Goal: Navigation & Orientation: Find specific page/section

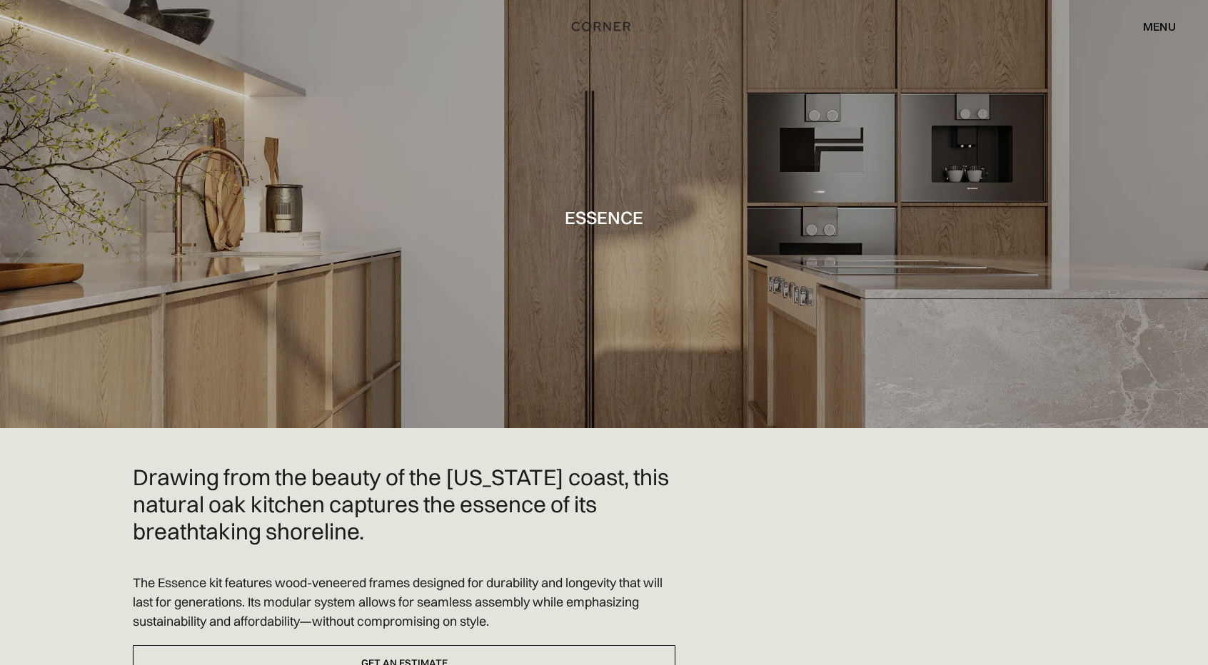
click at [1169, 21] on div "menu" at bounding box center [1159, 26] width 33 height 11
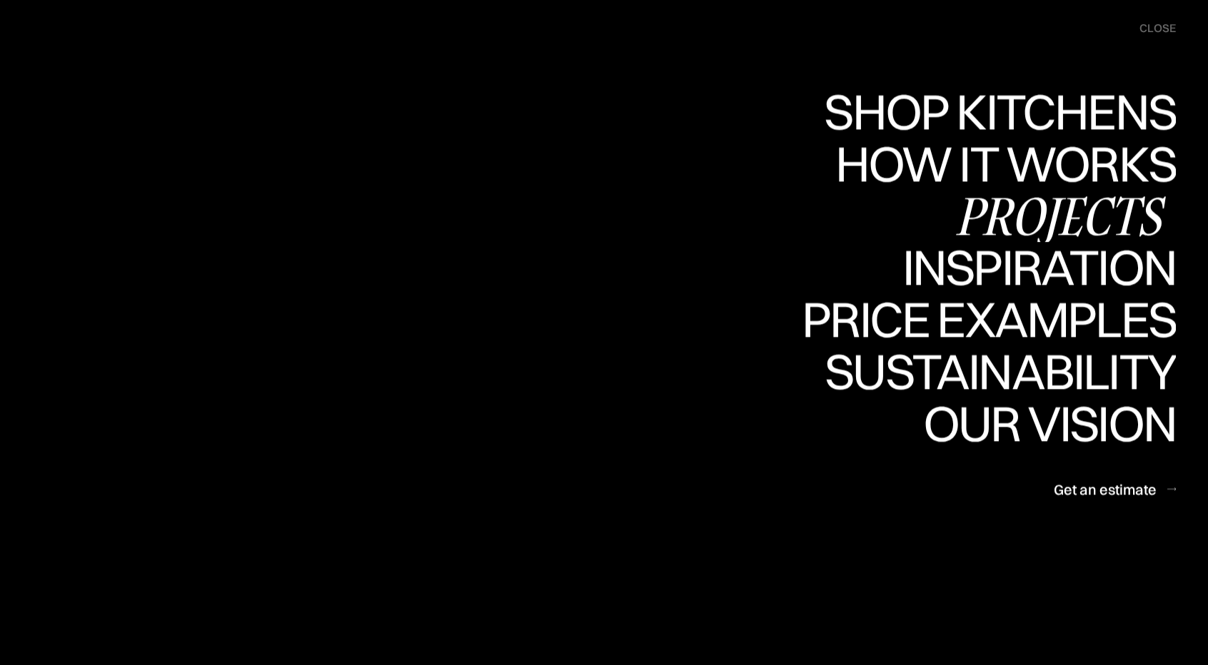
click at [1109, 215] on div "Projects" at bounding box center [1059, 216] width 231 height 50
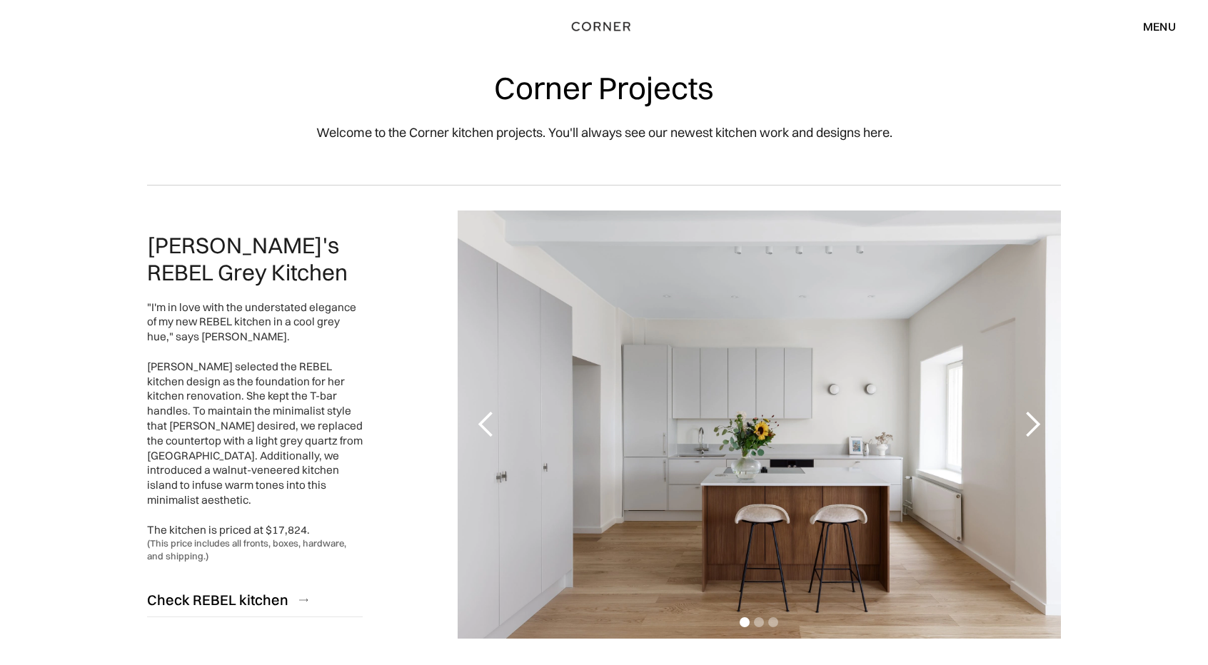
click at [1144, 38] on div "menu close" at bounding box center [1152, 26] width 47 height 24
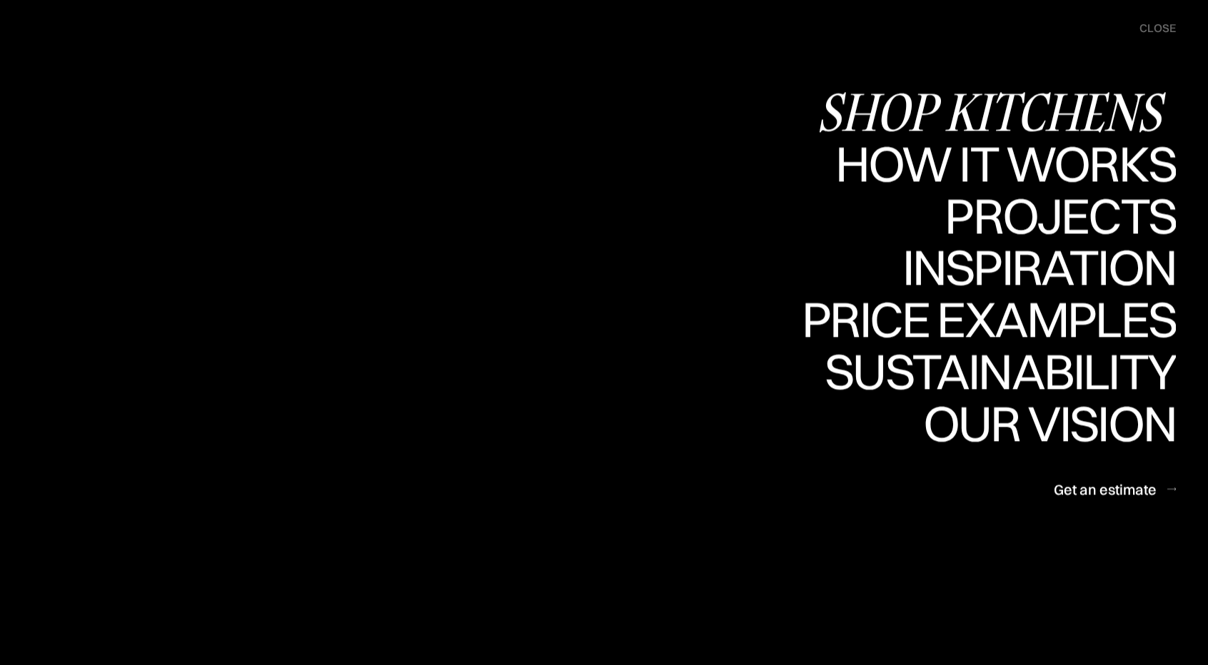
click at [976, 115] on div "Shop Kitchens" at bounding box center [996, 111] width 359 height 50
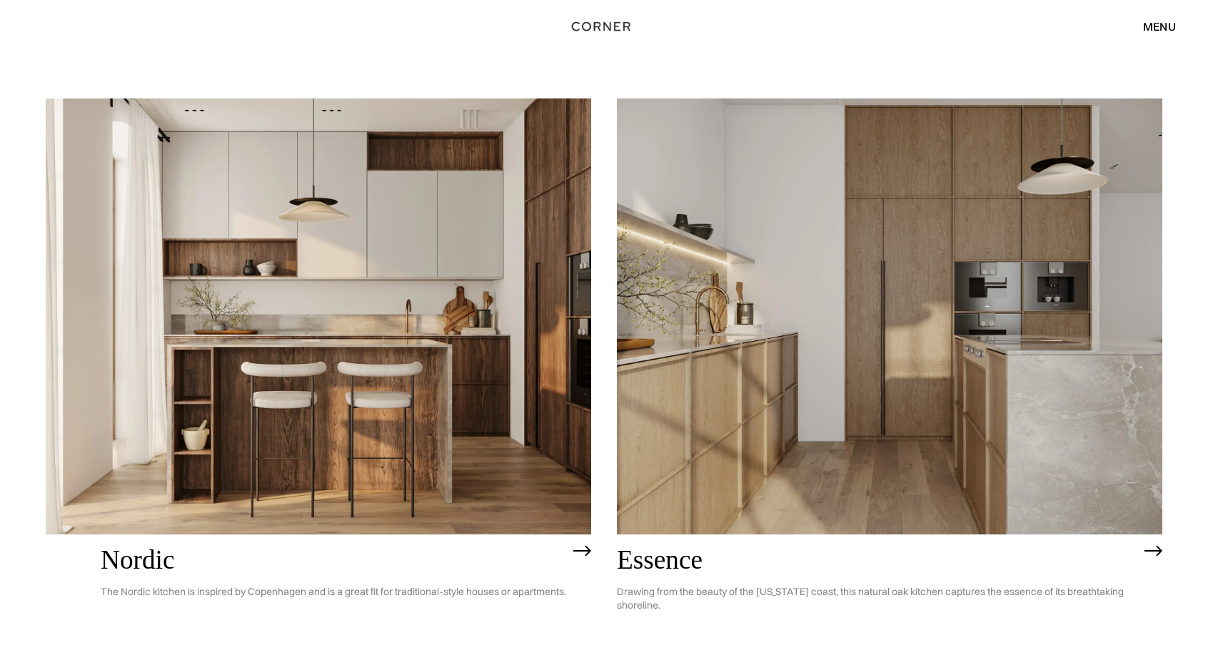
scroll to position [120, 0]
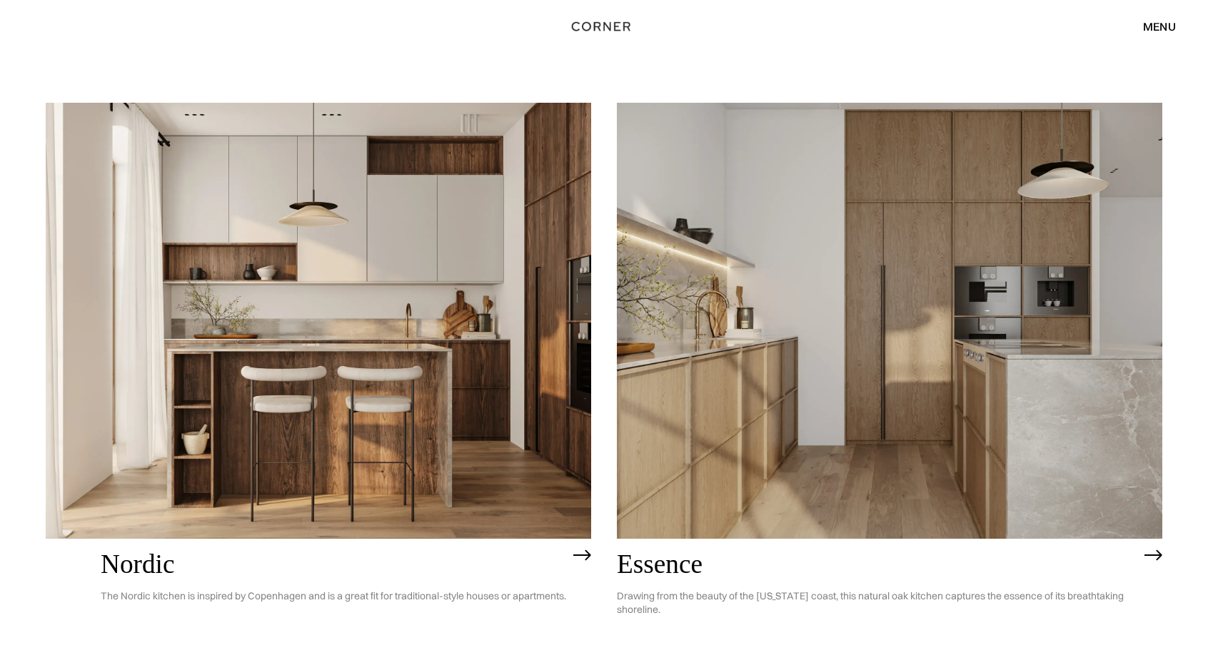
click at [944, 229] on img at bounding box center [889, 321] width 545 height 436
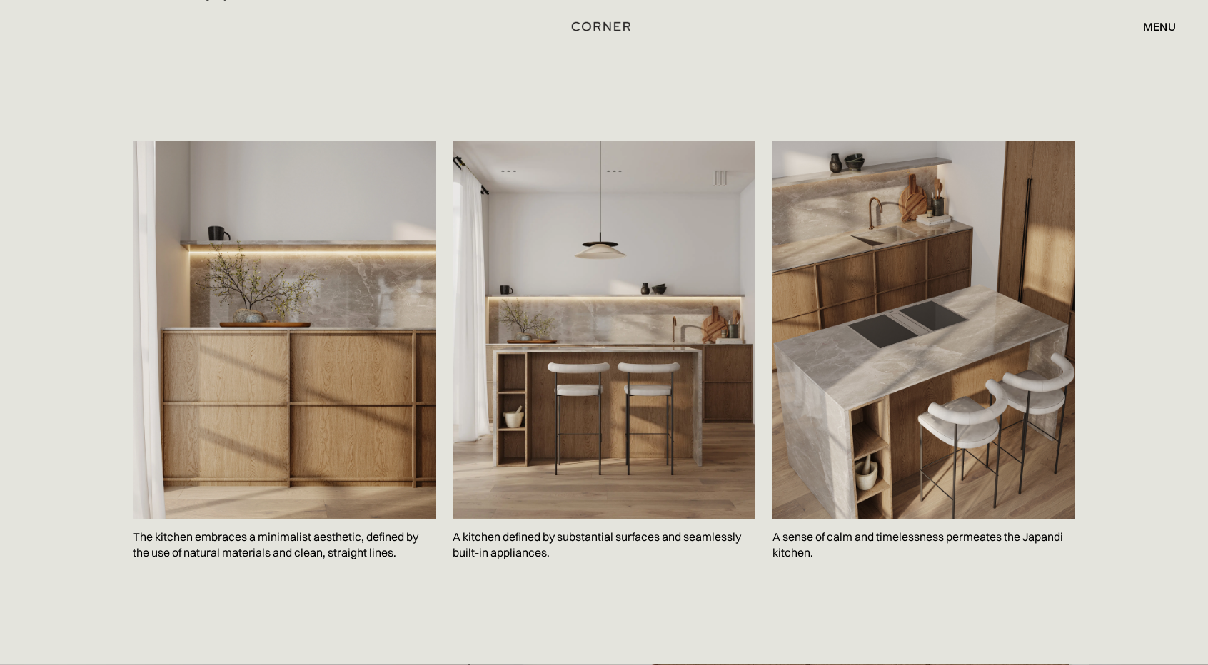
scroll to position [2070, 0]
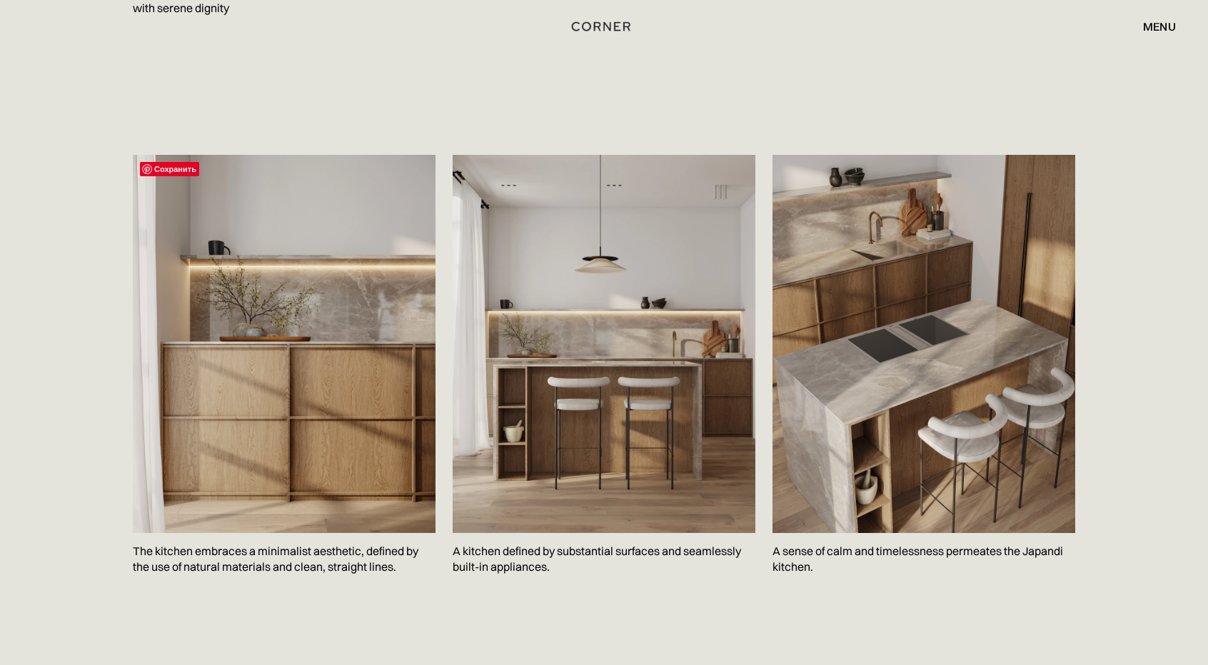
click at [178, 165] on span "Сохранить" at bounding box center [169, 169] width 59 height 14
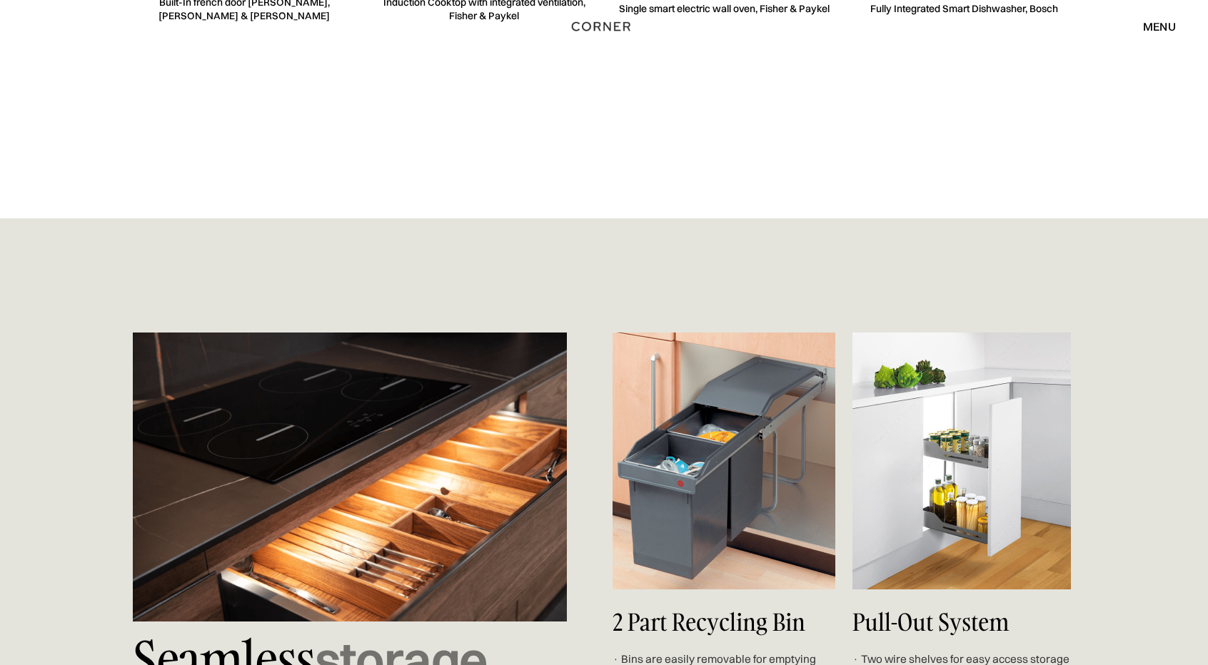
scroll to position [4569, 0]
